Goal: Task Accomplishment & Management: Manage account settings

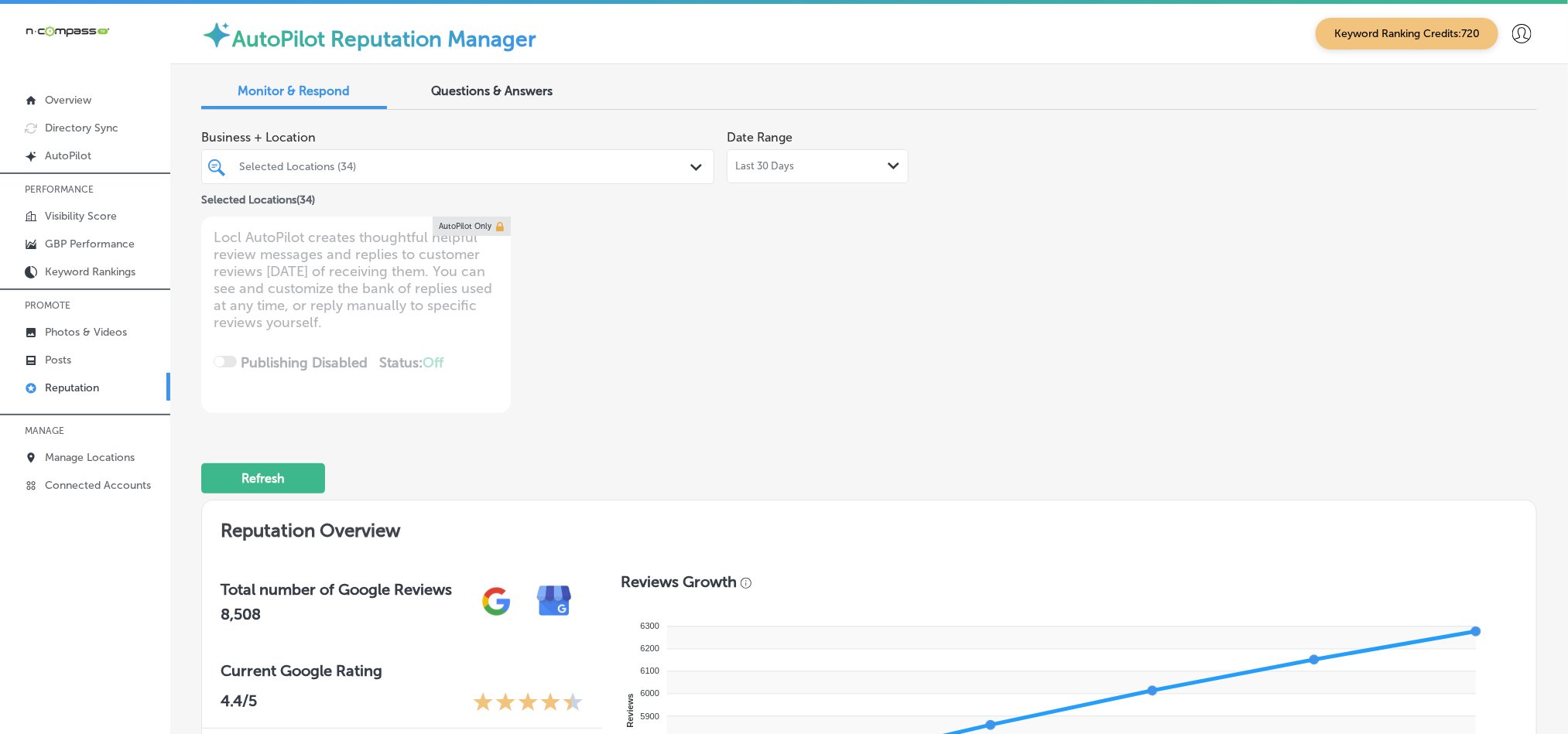
scroll to position [929, 0]
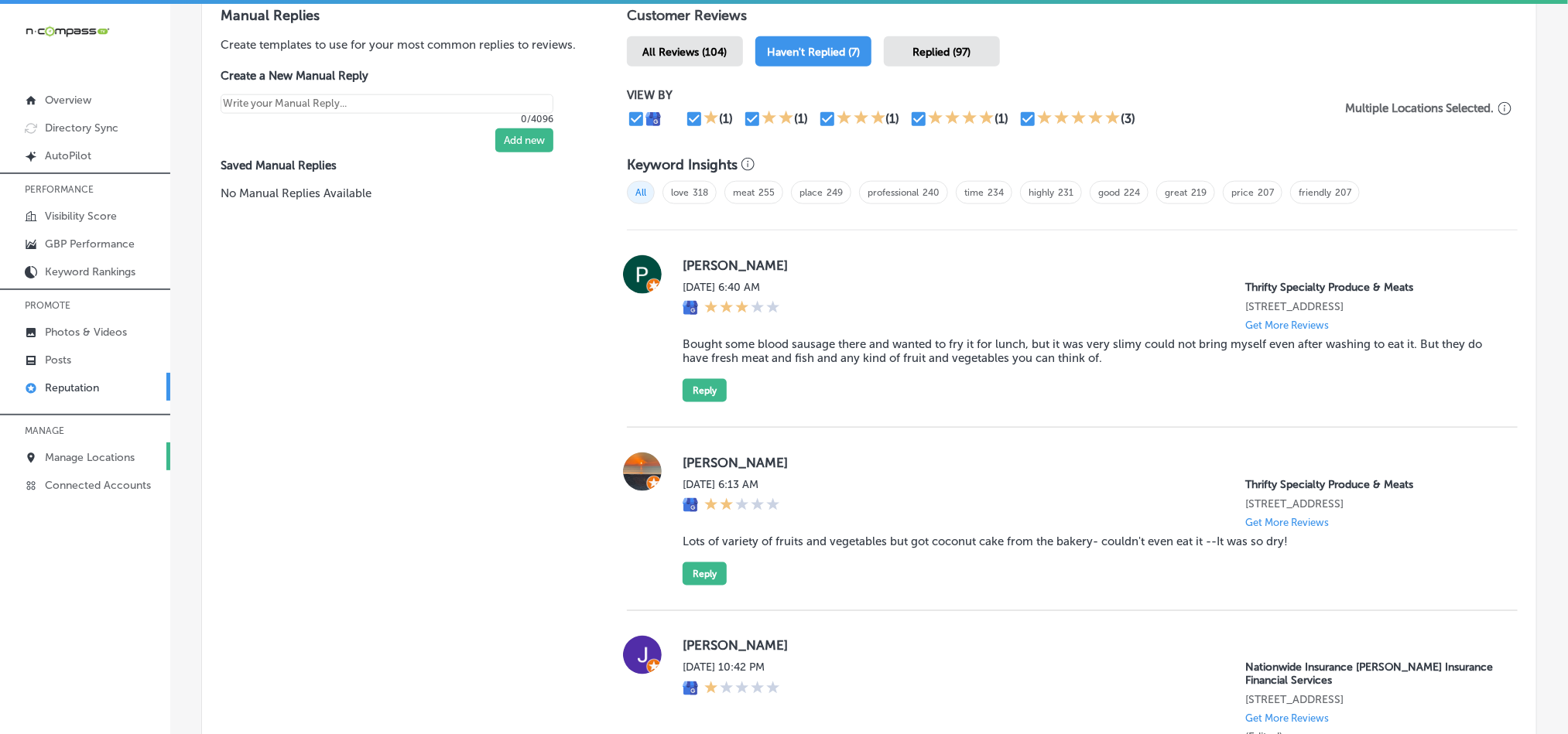
click at [83, 453] on p "Manage Locations" at bounding box center [89, 458] width 90 height 13
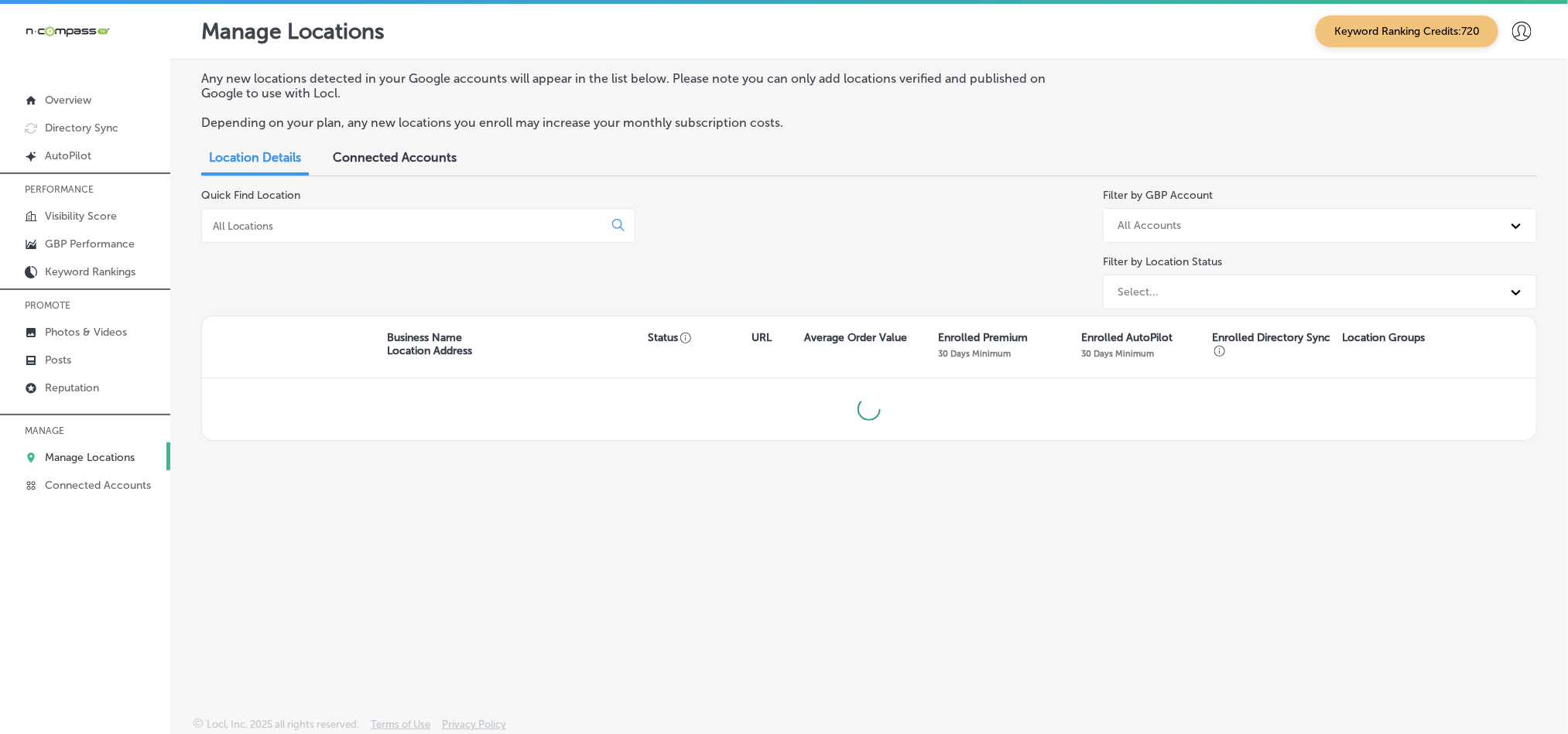
click at [406, 244] on div "Quick Find Location" at bounding box center [418, 252] width 434 height 127
click at [412, 230] on input at bounding box center [405, 225] width 389 height 14
drag, startPoint x: 427, startPoint y: 222, endPoint x: 379, endPoint y: 553, distance: 334.5
click at [376, 544] on div "Any new locations detected in your Google accounts will appear in the list belo…" at bounding box center [870, 351] width 1398 height 585
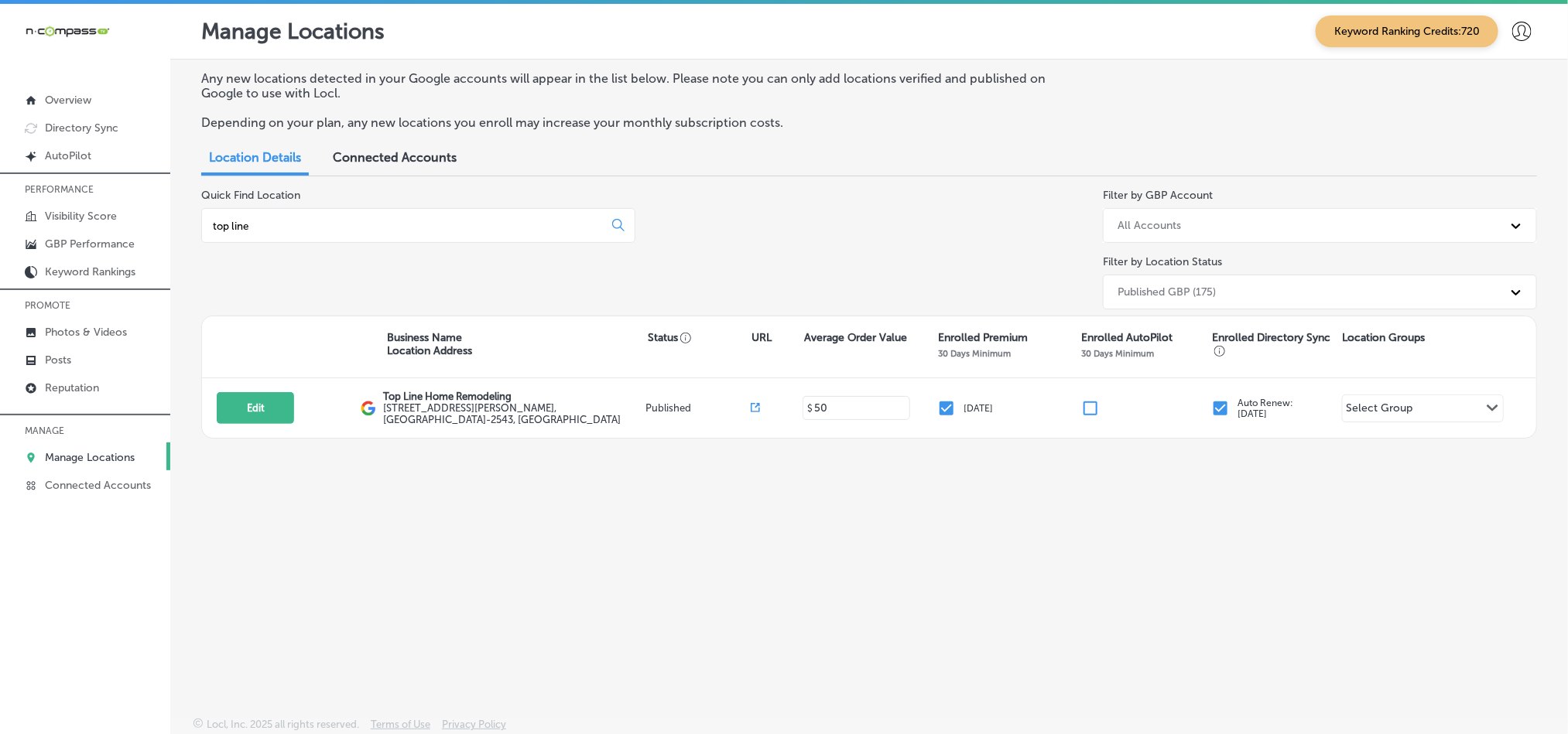
scroll to position [3, 0]
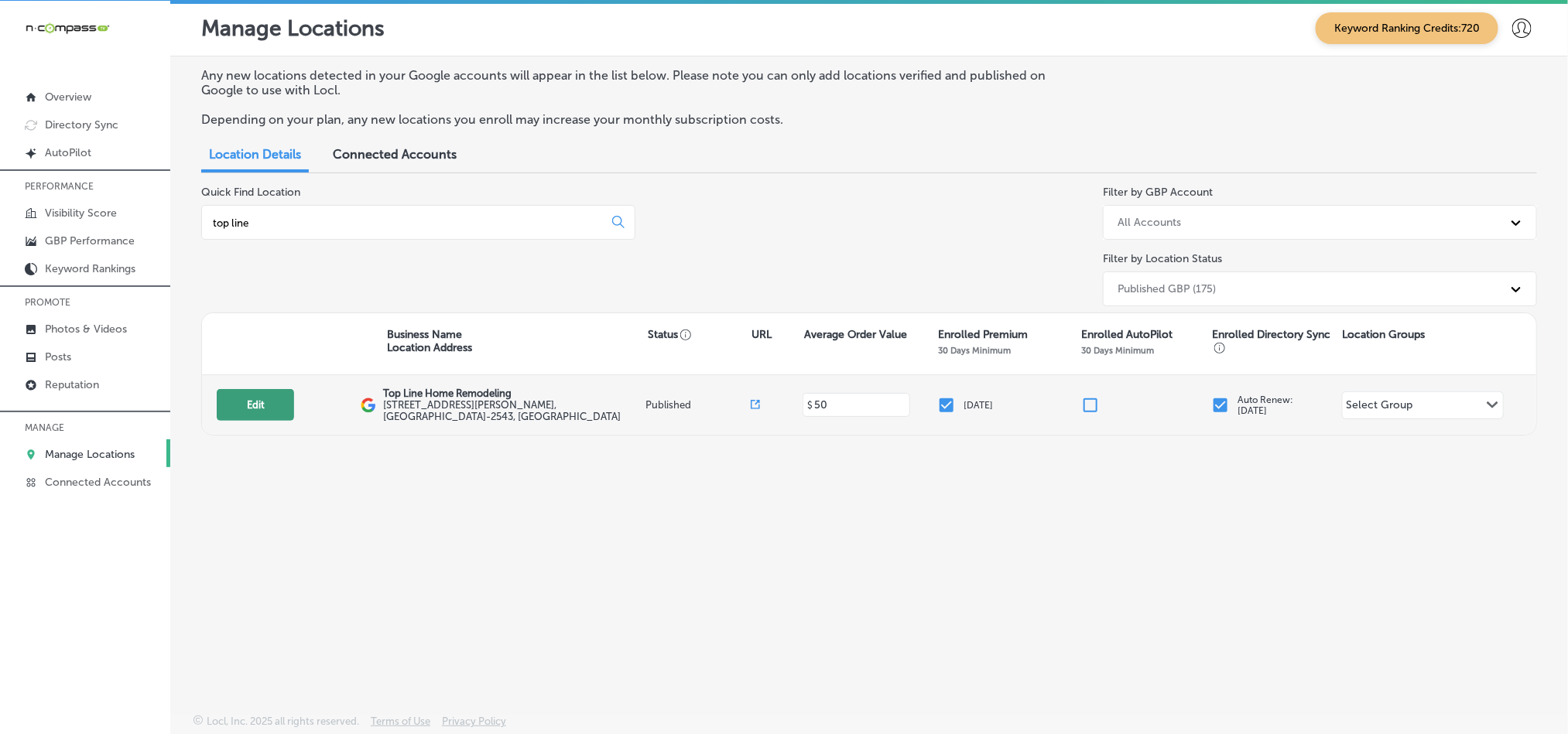
type input "top line"
click at [237, 400] on button "Edit" at bounding box center [255, 405] width 77 height 32
select select "US"
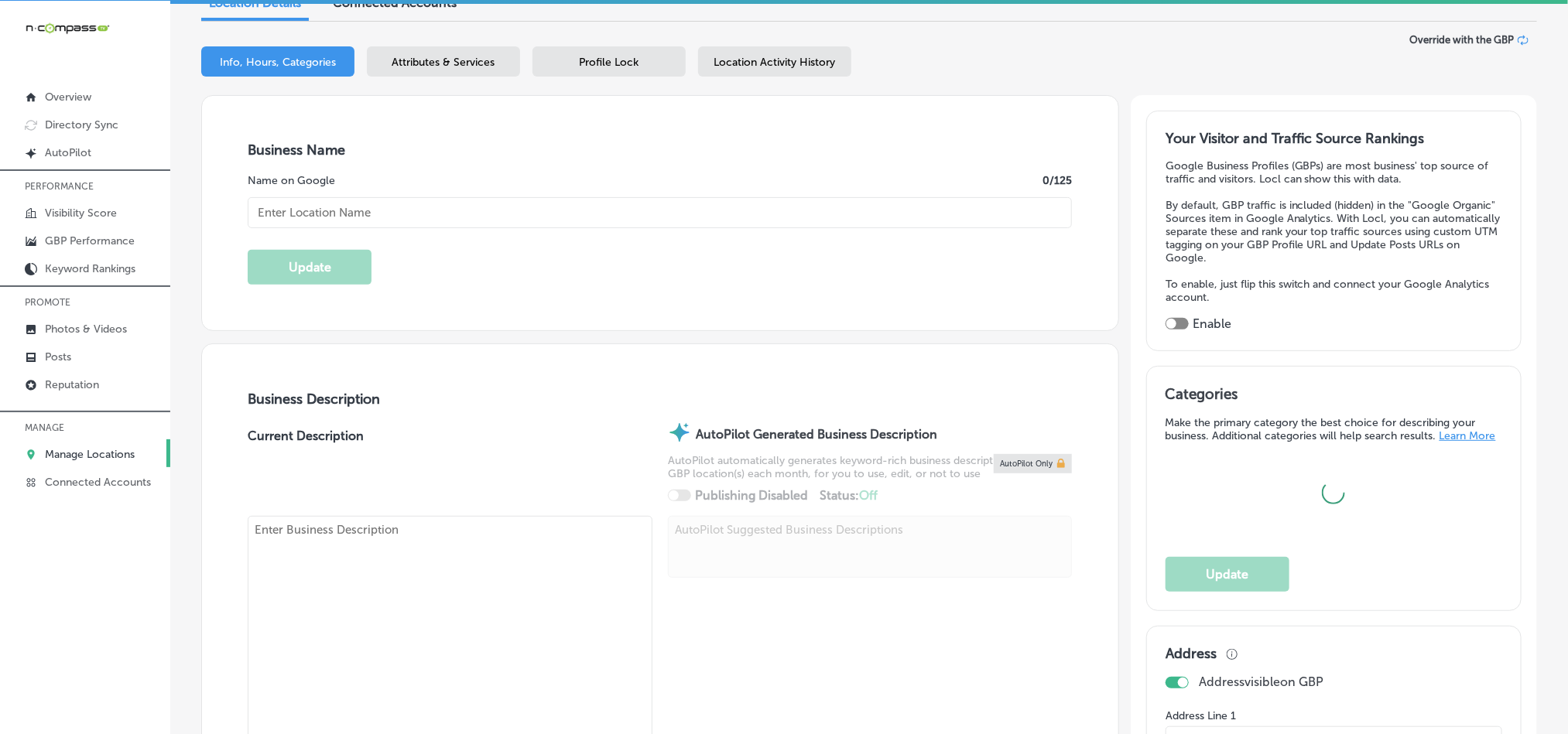
scroll to position [310, 0]
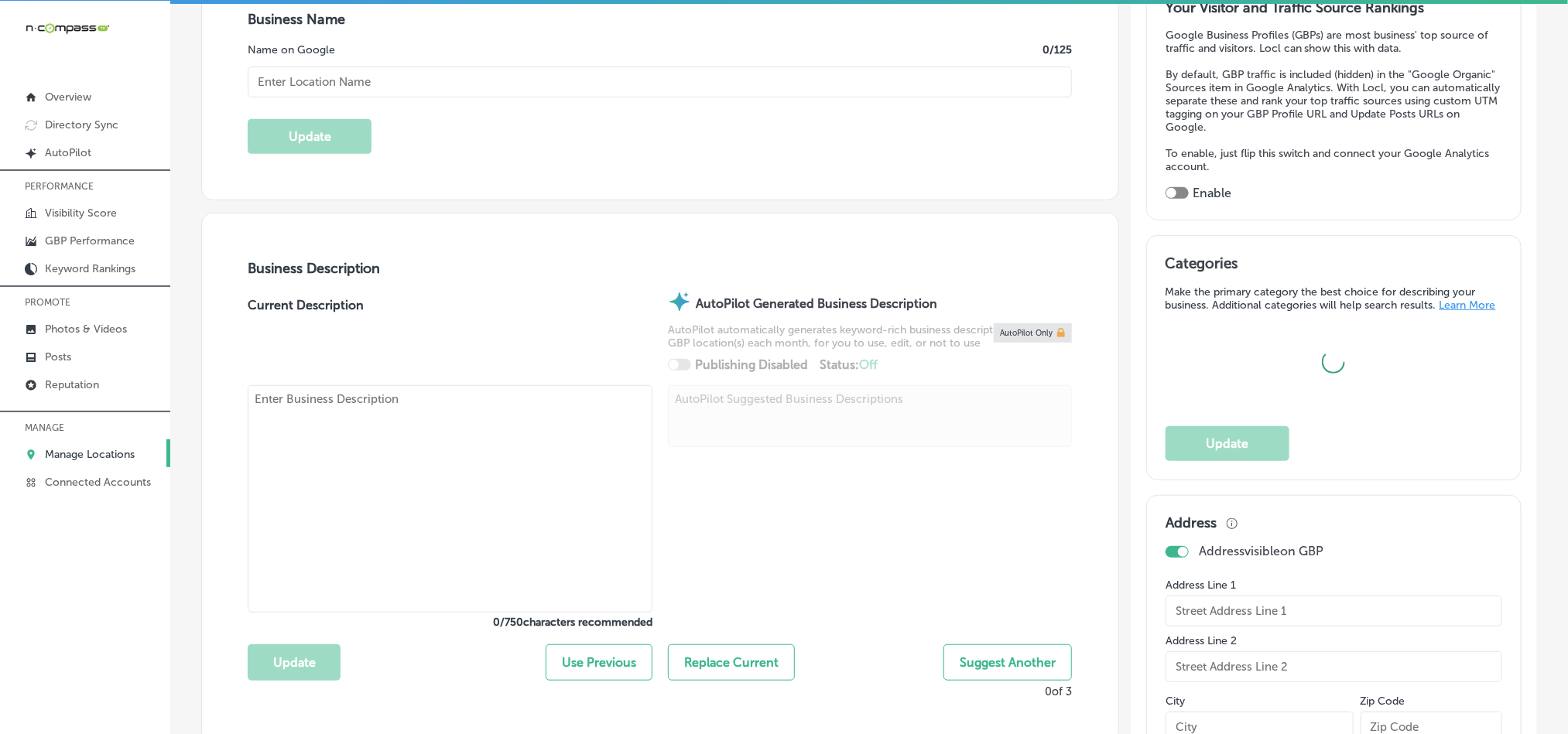
type input "Top Line Home Remodeling"
type input "[URL][DOMAIN_NAME]"
type input "[STREET_ADDRESS][PERSON_NAME]"
type input "Suit B1"
type input "Santa [PERSON_NAME]"
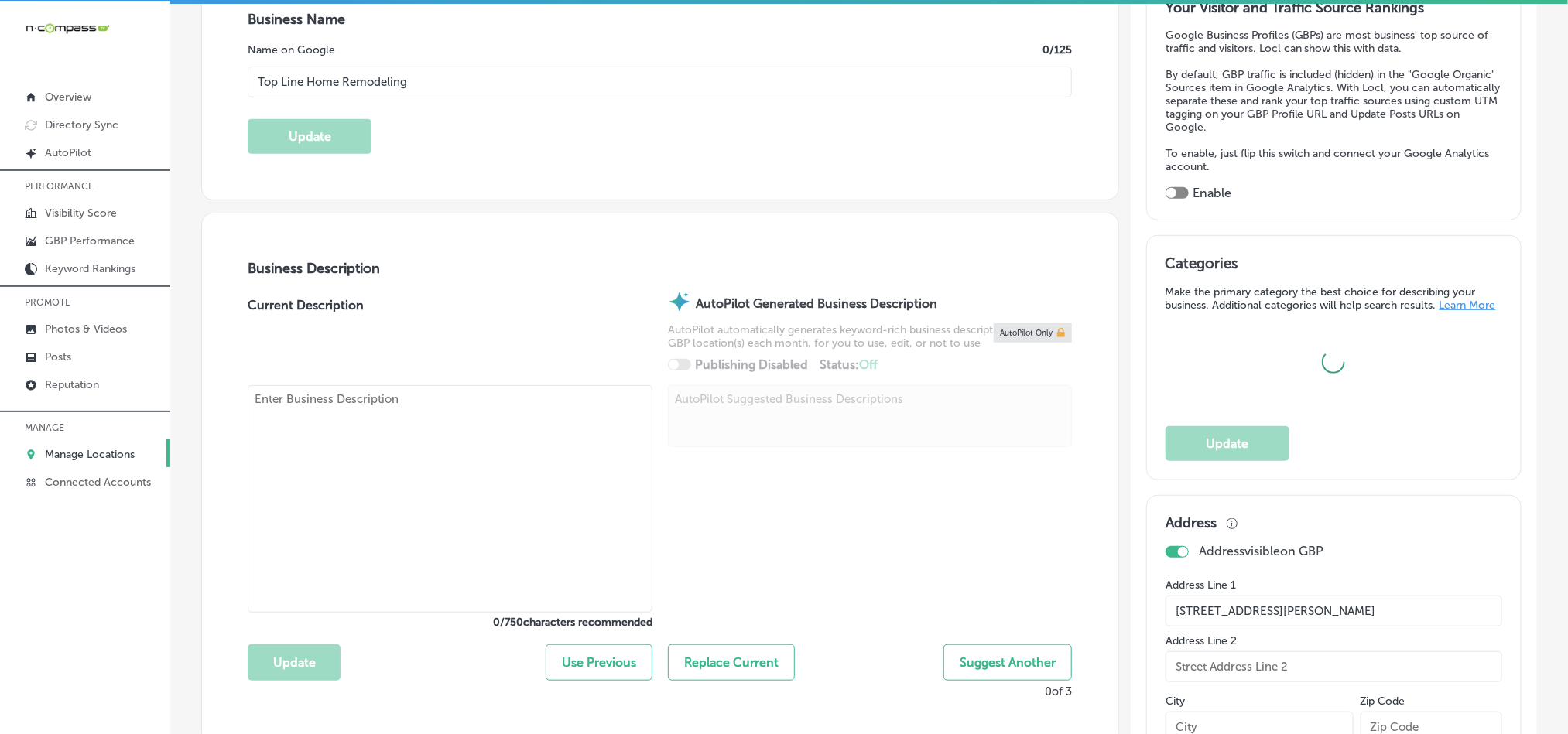
type input "95050-2543"
type input "US"
type textarea "Top Line Home Remodeling, located in [GEOGRAPHIC_DATA], [GEOGRAPHIC_DATA], spec…"
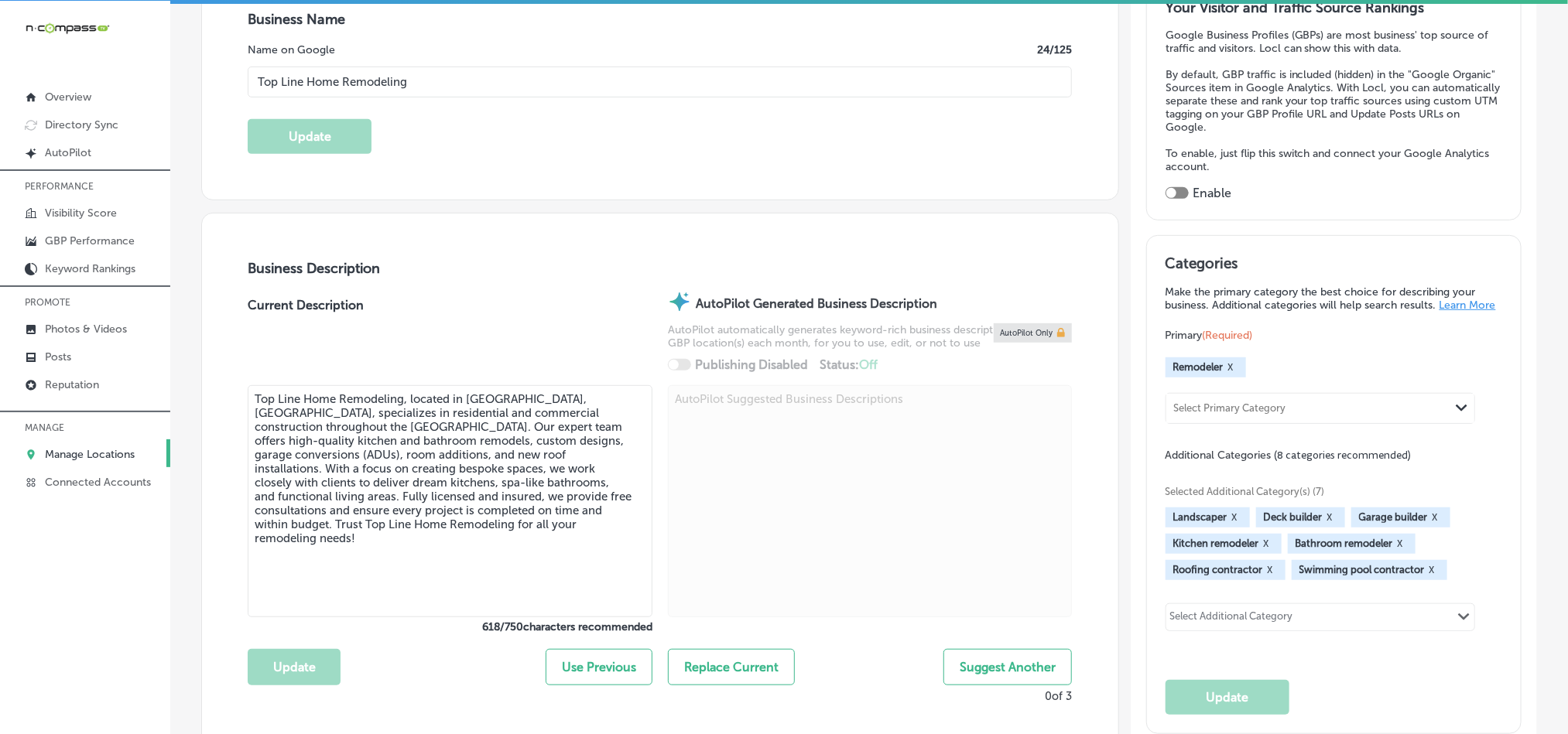
checkbox input "true"
type input "[PHONE_NUMBER]"
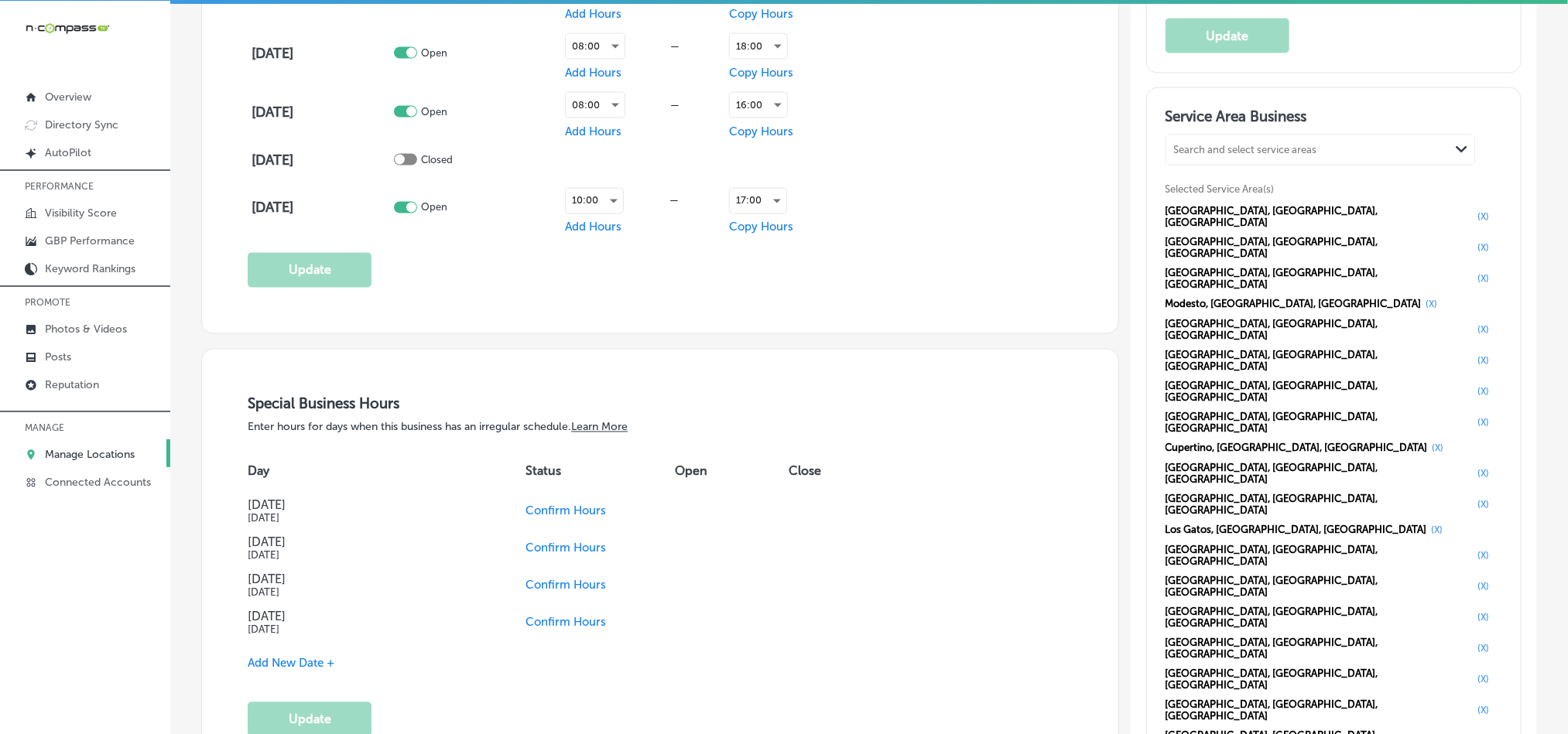
scroll to position [1393, 0]
